Goal: Task Accomplishment & Management: Manage account settings

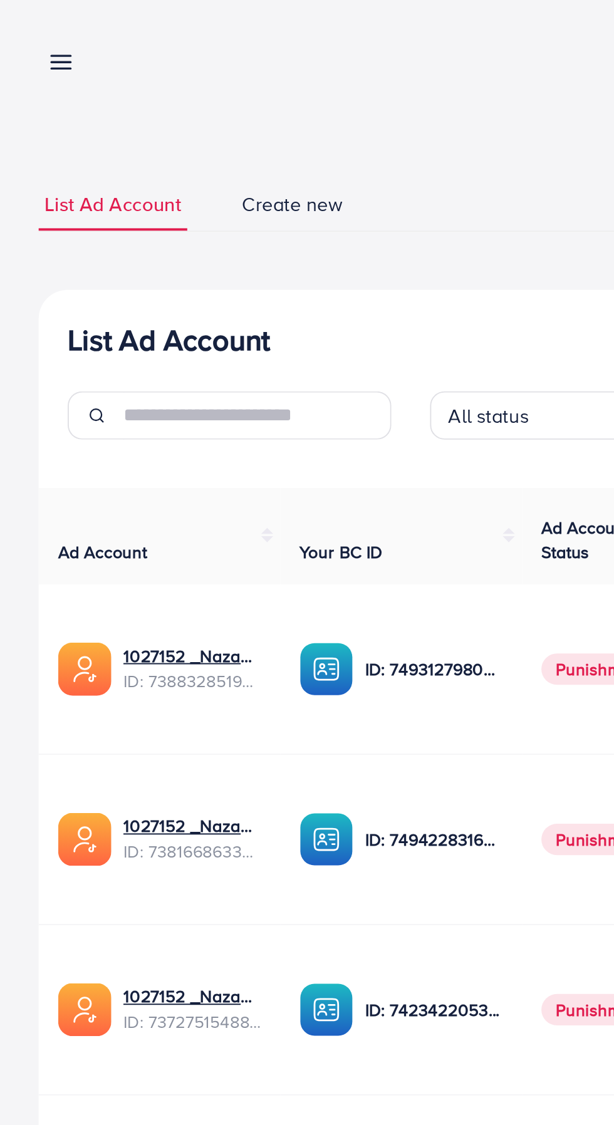
click at [31, 36] on line at bounding box center [32, 36] width 10 height 0
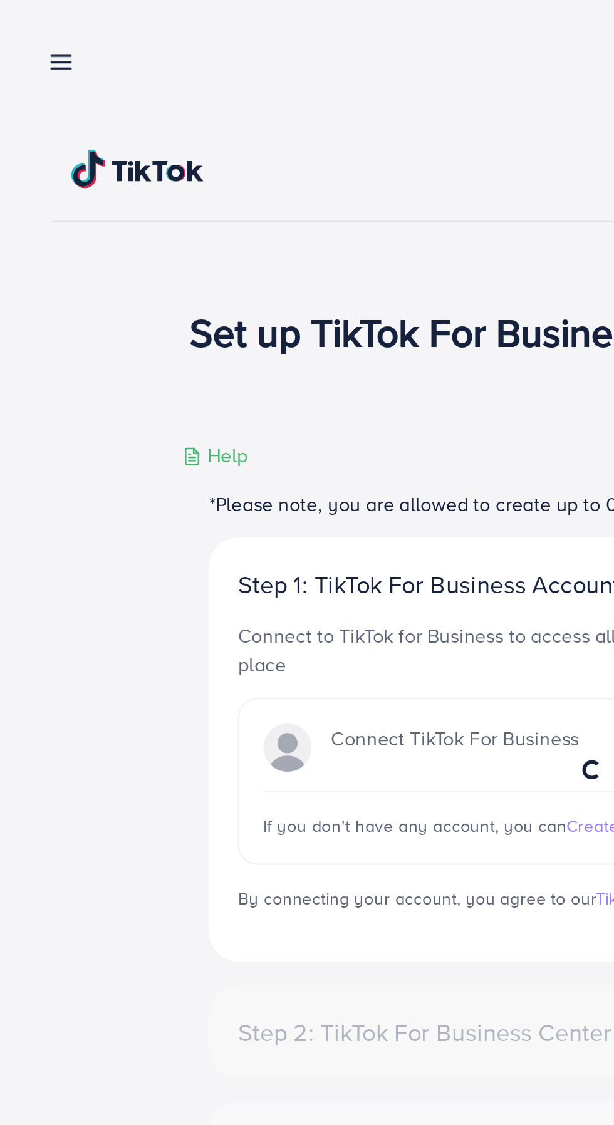
click at [21, 33] on link at bounding box center [29, 32] width 18 height 16
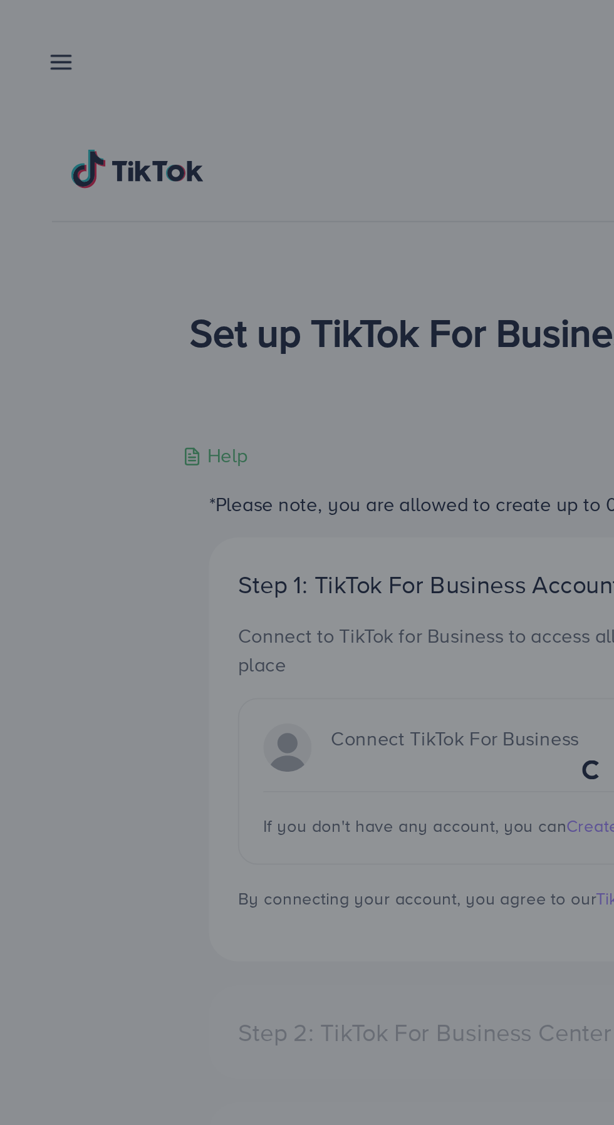
click at [100, 65] on div at bounding box center [307, 675] width 614 height 1350
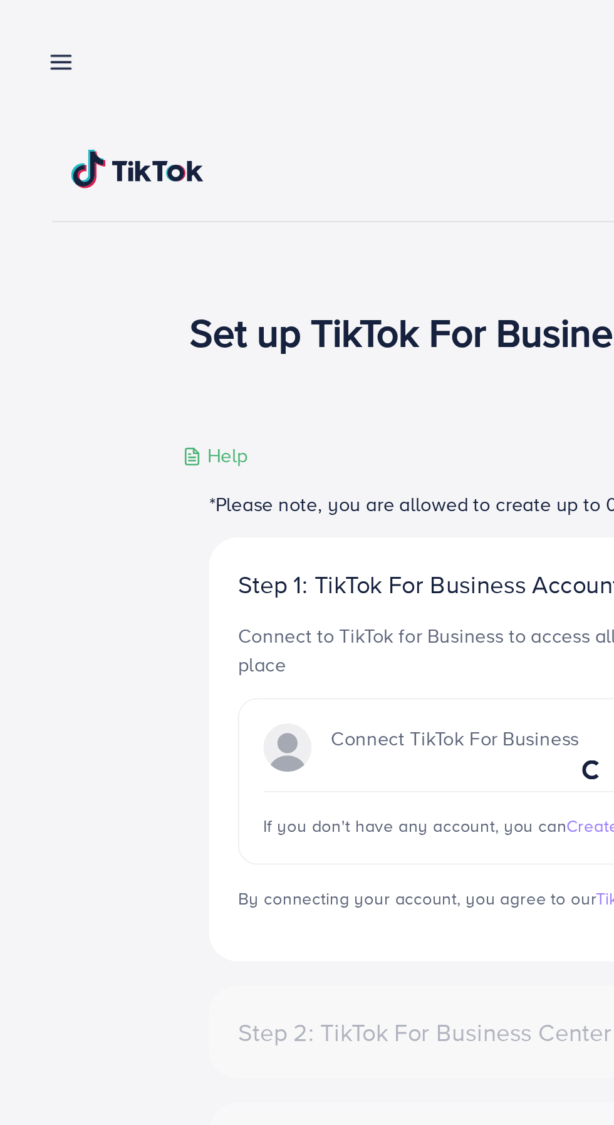
click at [36, 31] on icon at bounding box center [31, 32] width 13 height 13
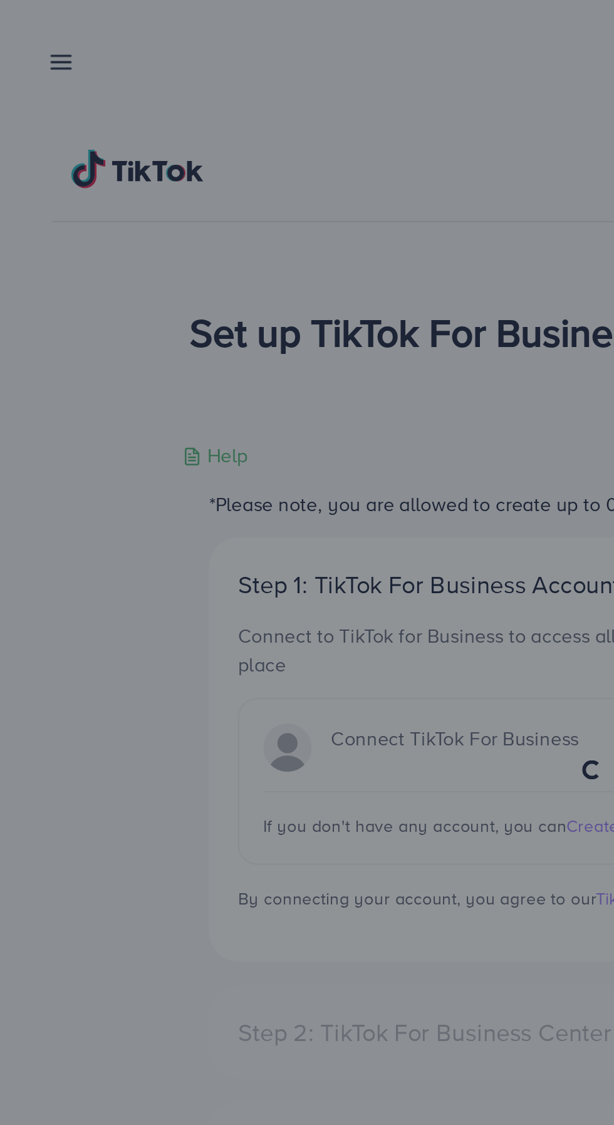
click at [182, 94] on div at bounding box center [307, 675] width 614 height 1350
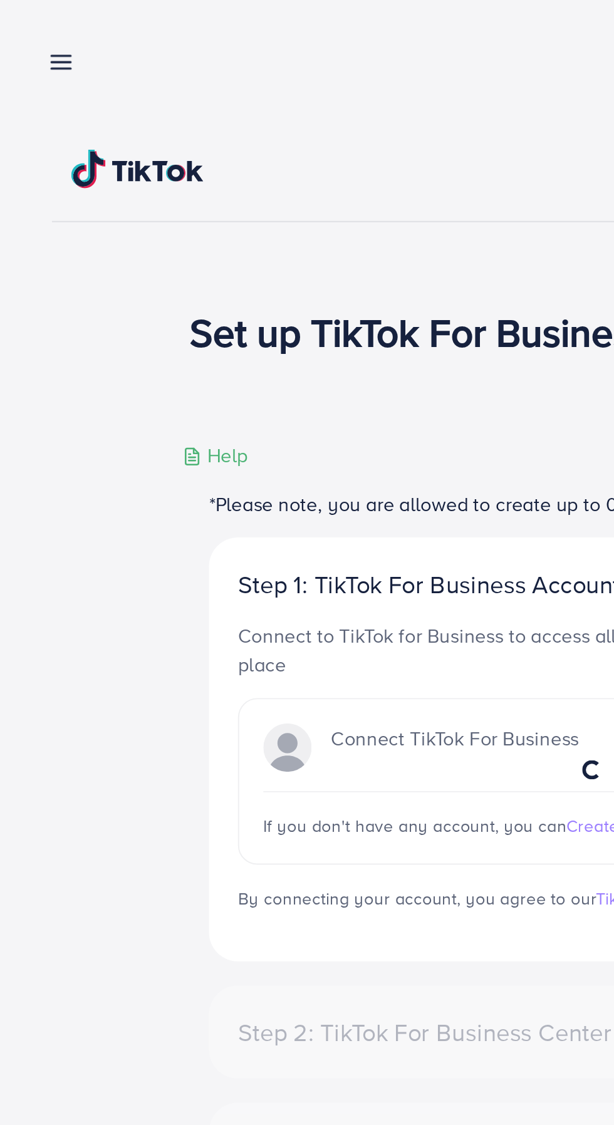
click at [31, 29] on line at bounding box center [32, 29] width 10 height 0
click at [26, 33] on icon at bounding box center [31, 32] width 13 height 13
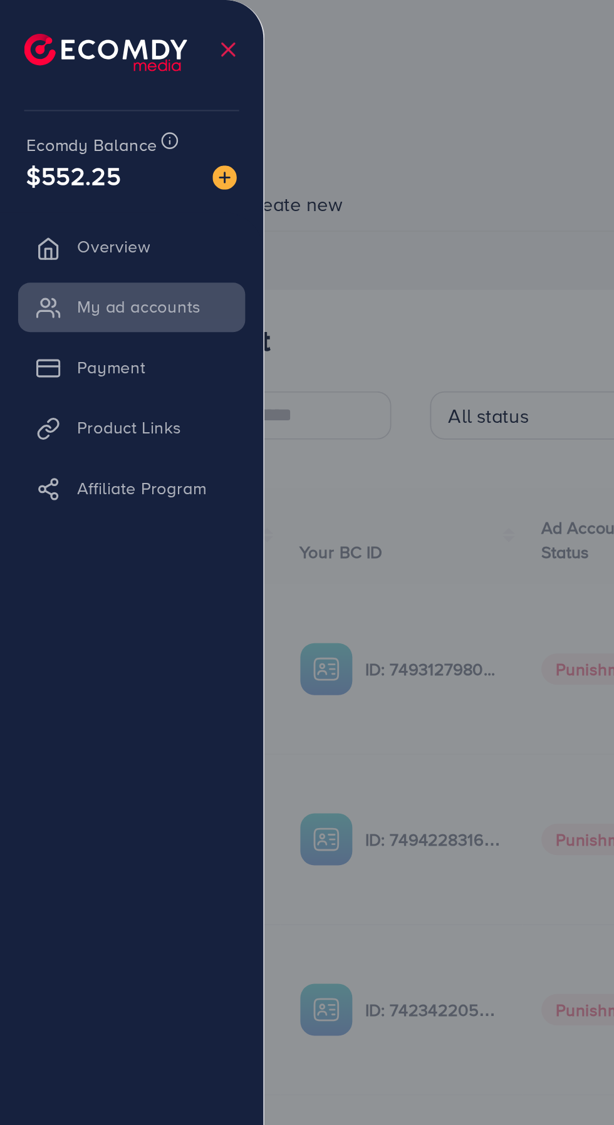
click at [197, 92] on div at bounding box center [307, 675] width 614 height 1350
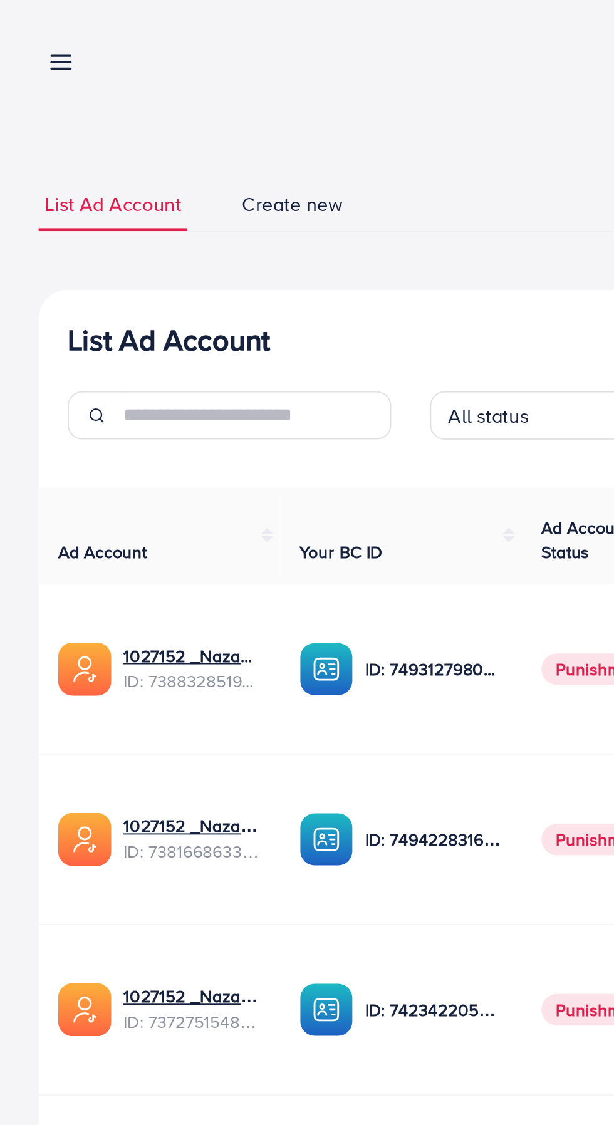
click at [32, 36] on line at bounding box center [32, 36] width 10 height 0
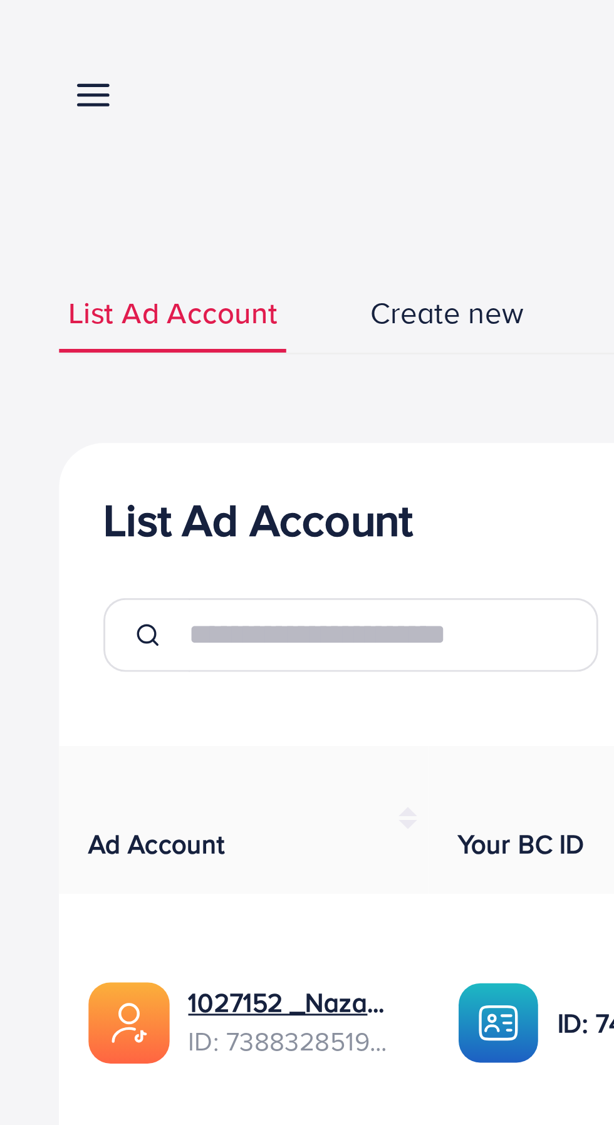
click at [28, 29] on icon at bounding box center [31, 32] width 13 height 13
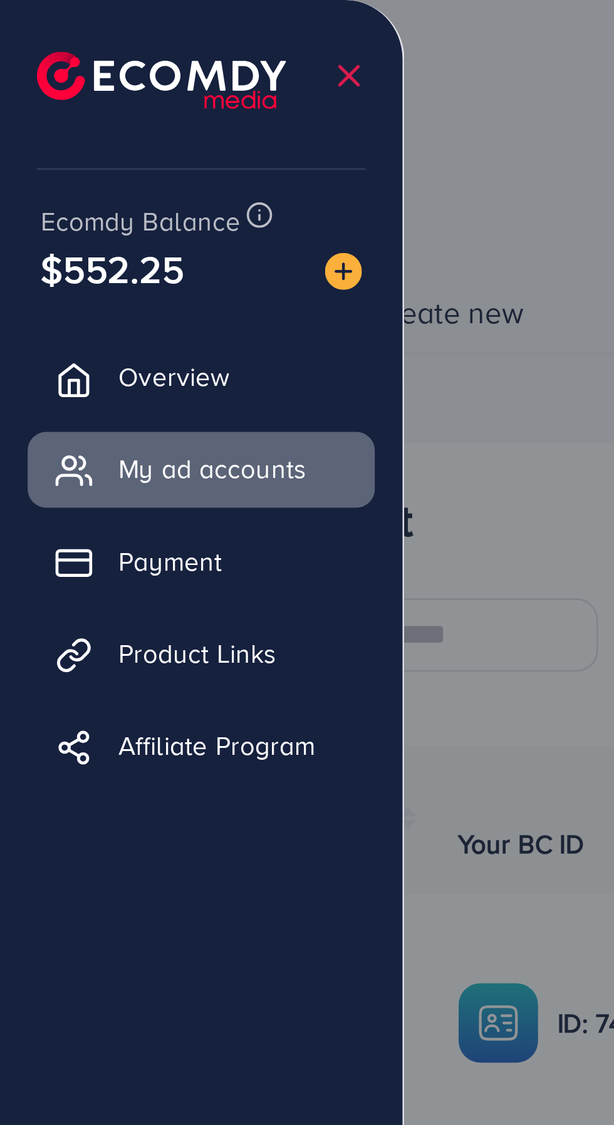
click at [175, 206] on div at bounding box center [307, 675] width 614 height 1350
